Goal: Task Accomplishment & Management: Manage account settings

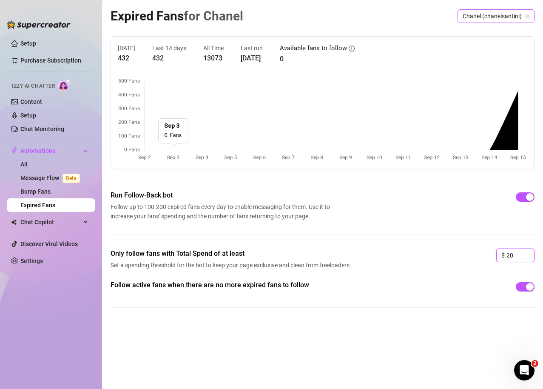
click at [488, 20] on span "Chanel (chanelsantini)" at bounding box center [496, 16] width 67 height 13
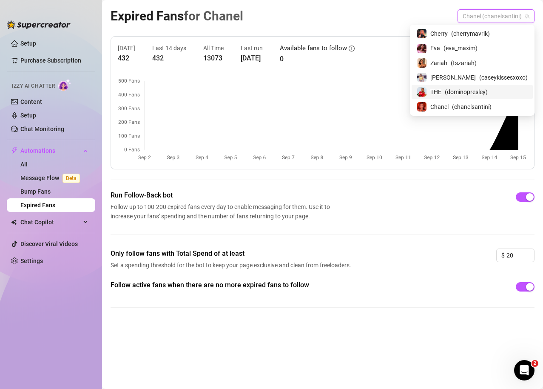
click at [473, 94] on span "( dominopresley )" at bounding box center [466, 91] width 43 height 9
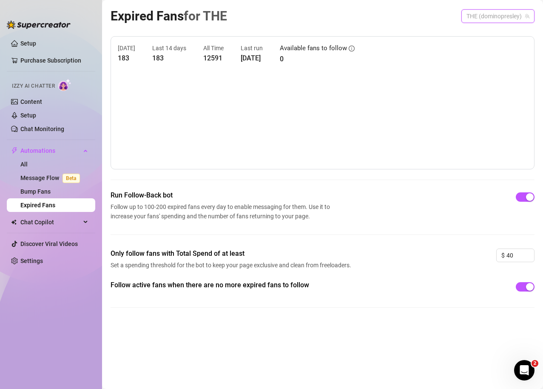
click at [492, 16] on span "THE (dominopresley)" at bounding box center [498, 16] width 63 height 13
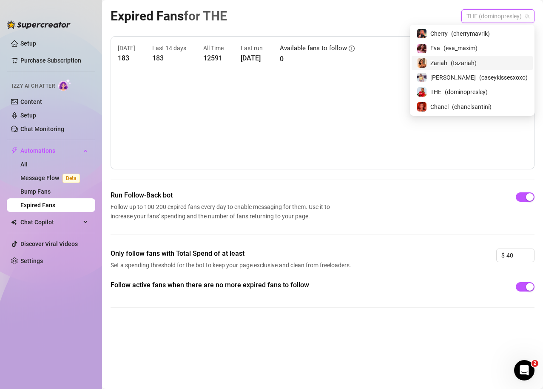
click at [447, 65] on span "Zariah" at bounding box center [438, 62] width 17 height 9
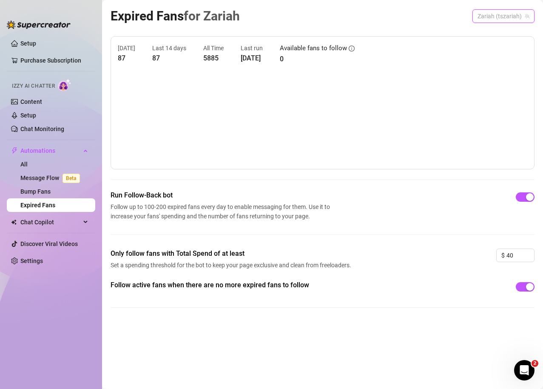
click at [488, 15] on span "Zariah (tszariah)" at bounding box center [504, 16] width 52 height 13
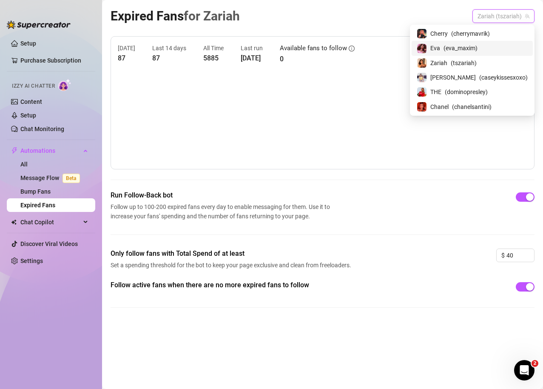
click at [474, 43] on div "[PERSON_NAME] ( eva_maxim )" at bounding box center [472, 48] width 121 height 14
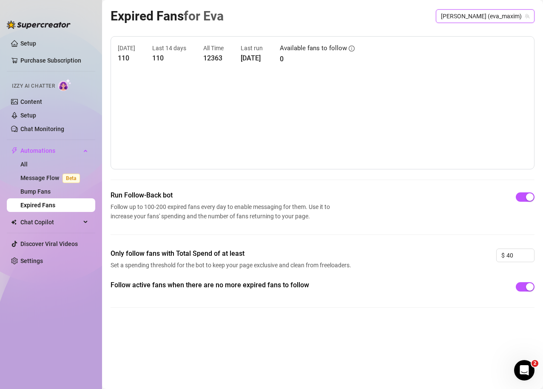
click at [489, 20] on span "[PERSON_NAME] (eva_maxim)" at bounding box center [485, 16] width 88 height 13
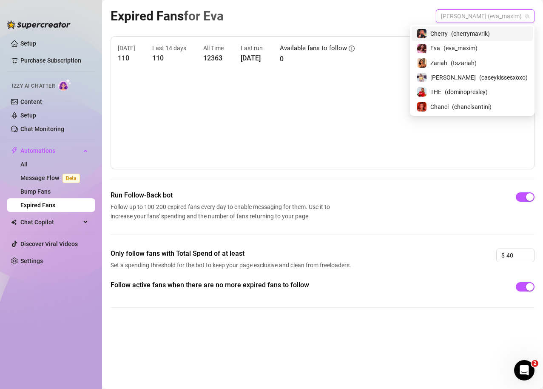
click at [448, 36] on span "Cherry" at bounding box center [438, 33] width 17 height 9
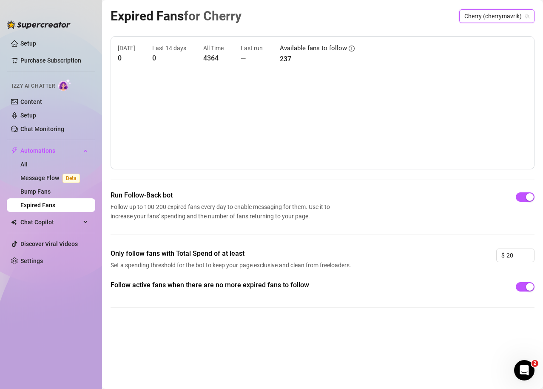
click at [479, 21] on span "Cherry (cherrymavrik)" at bounding box center [496, 16] width 65 height 13
click at [478, 15] on span "Cherry (cherrymavrik)" at bounding box center [496, 16] width 65 height 13
